Goal: Find specific page/section: Find specific page/section

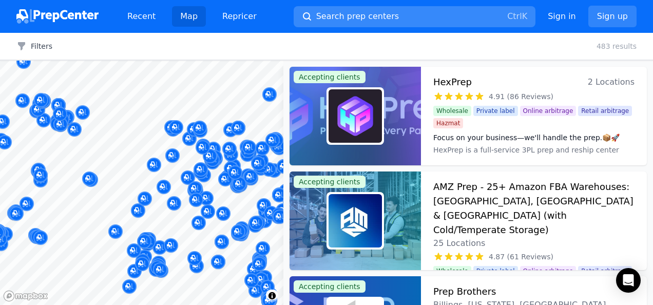
click at [329, 14] on span "Search prep centers" at bounding box center [357, 16] width 83 height 12
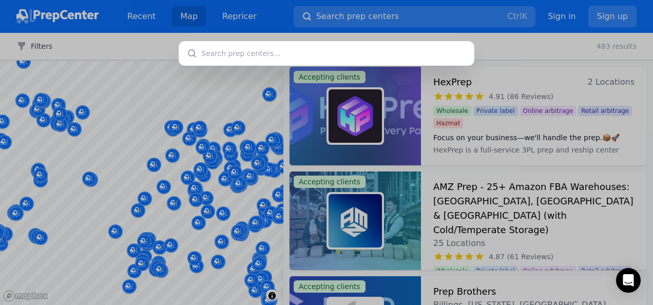
click at [262, 55] on input "text" at bounding box center [327, 53] width 296 height 25
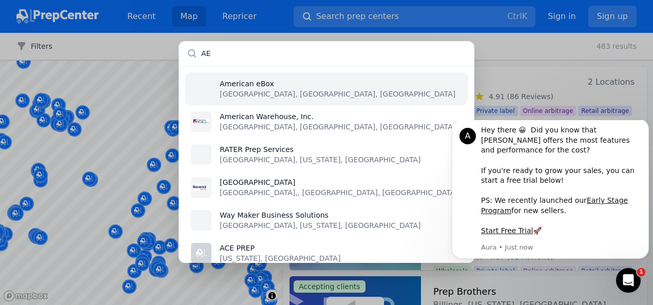
type input "A"
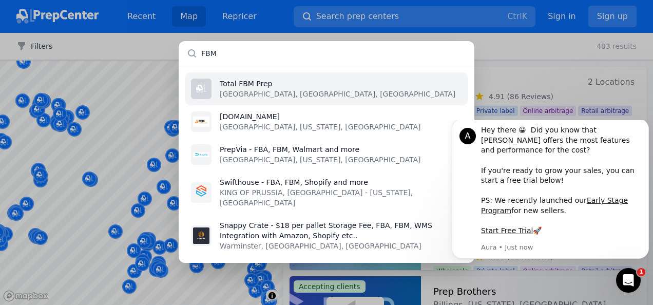
type input "FBM"
click at [273, 88] on li "Total FBM Prep [GEOGRAPHIC_DATA], [GEOGRAPHIC_DATA], [GEOGRAPHIC_DATA]" at bounding box center [327, 88] width 284 height 33
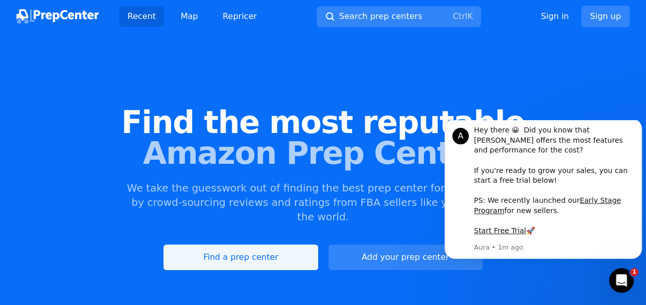
click at [257, 245] on link "Find a prep center" at bounding box center [240, 258] width 154 height 26
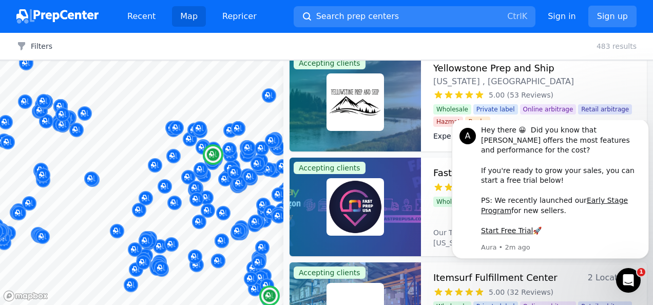
scroll to position [328, 0]
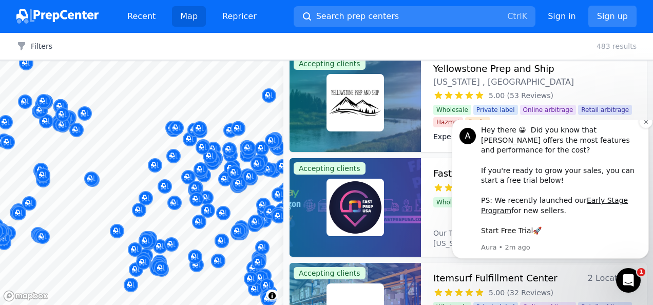
click at [496, 234] on link "Start Free Trial" at bounding box center [507, 231] width 52 height 8
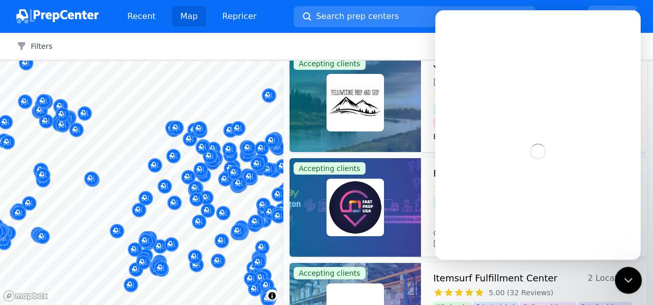
scroll to position [0, 0]
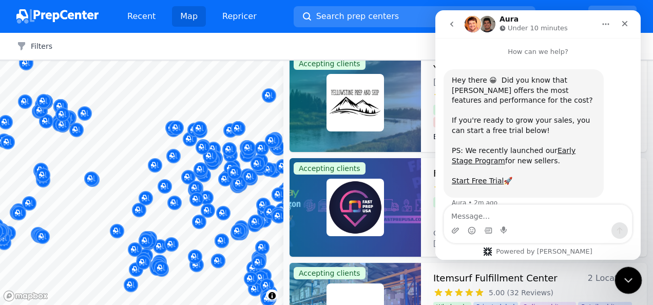
click at [626, 278] on icon "Close Intercom Messenger" at bounding box center [627, 279] width 12 height 12
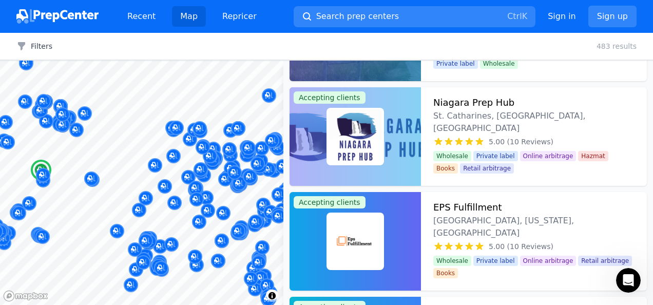
scroll to position [2076, 0]
